Goal: Information Seeking & Learning: Learn about a topic

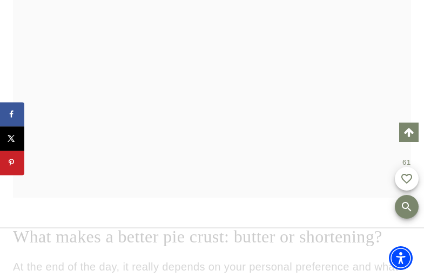
scroll to position [9020, 0]
